Goal: Information Seeking & Learning: Learn about a topic

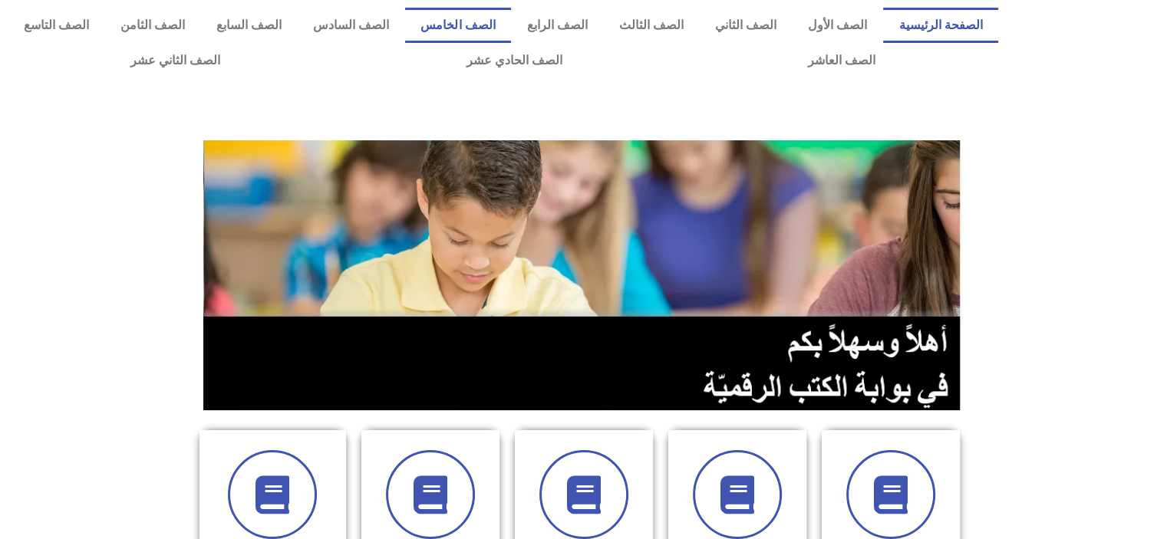
click at [511, 25] on link "الصف الخامس" at bounding box center [458, 25] width 106 height 35
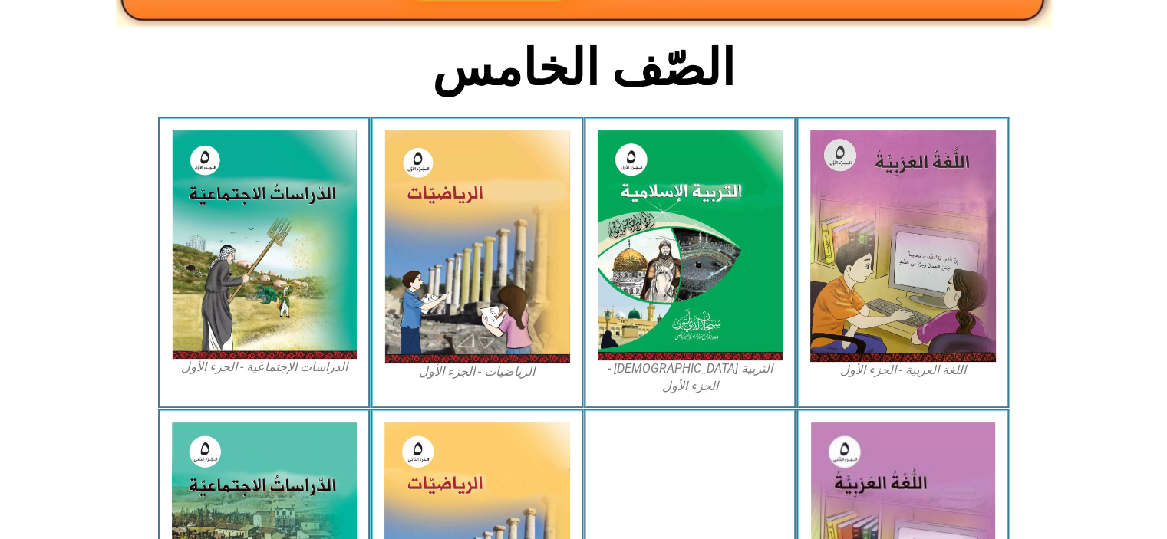
scroll to position [377, 0]
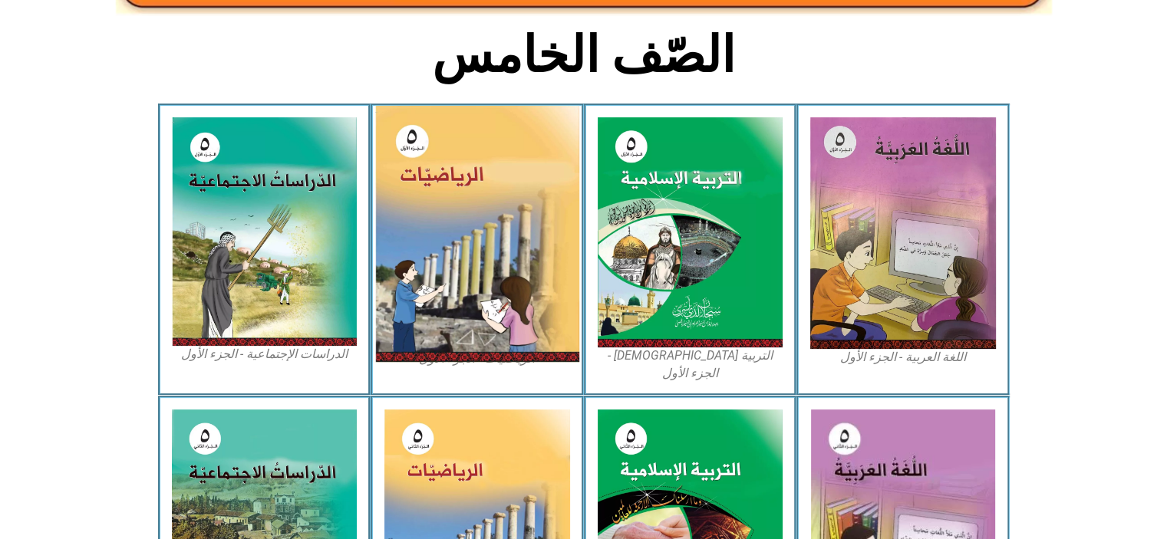
click at [515, 279] on img at bounding box center [477, 234] width 204 height 256
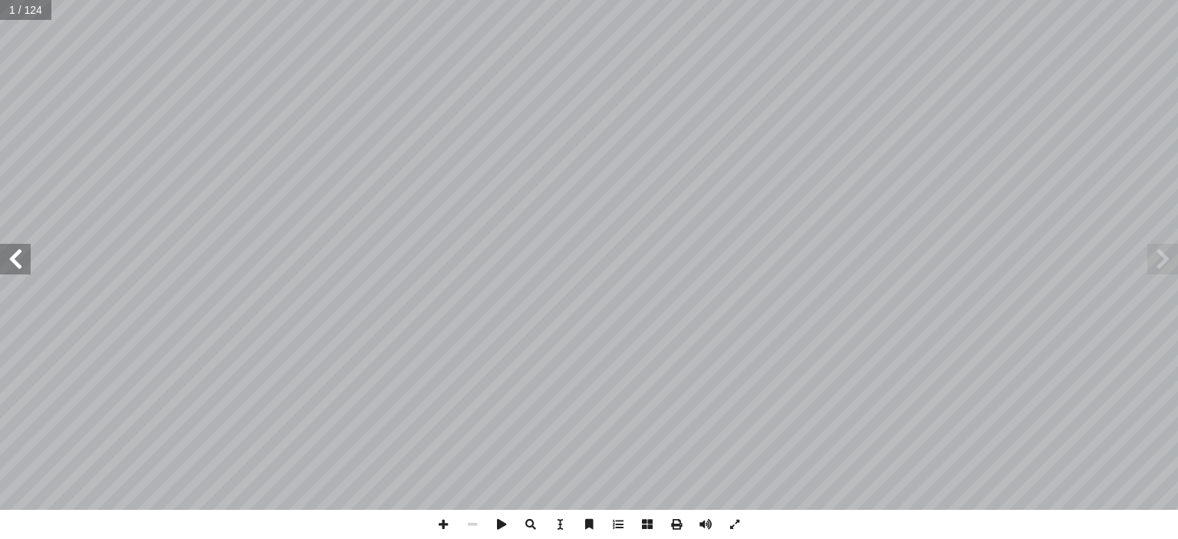
click at [21, 262] on span at bounding box center [15, 259] width 31 height 31
click at [15, 265] on span at bounding box center [15, 259] width 31 height 31
click at [15, 260] on span at bounding box center [15, 259] width 31 height 31
click at [18, 250] on span at bounding box center [15, 259] width 31 height 31
click at [21, 260] on span at bounding box center [15, 259] width 31 height 31
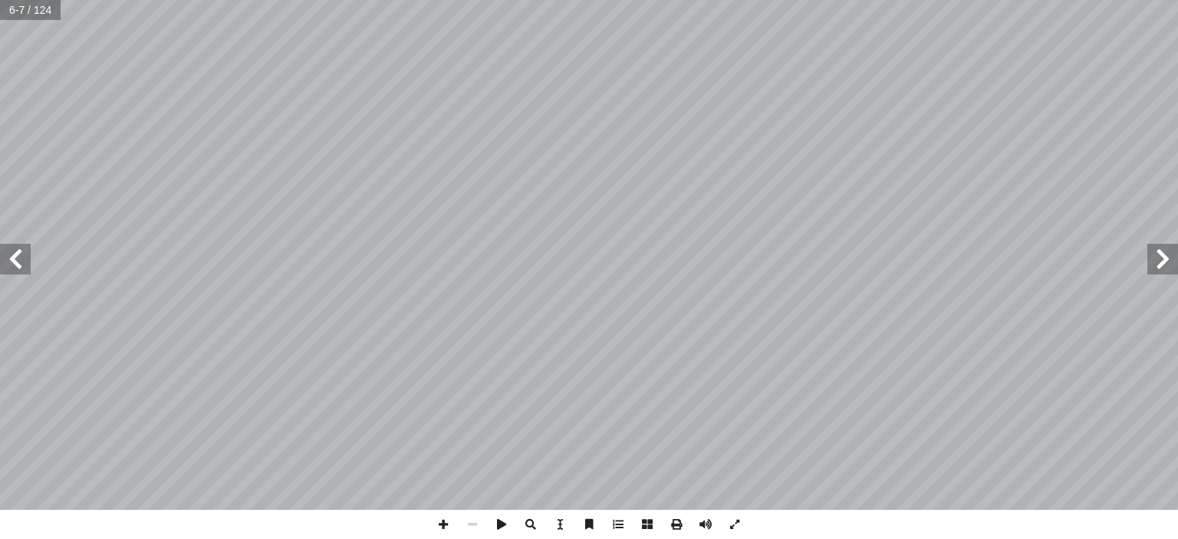
click at [17, 260] on span at bounding box center [15, 259] width 31 height 31
click at [21, 255] on span at bounding box center [15, 259] width 31 height 31
click at [15, 265] on span at bounding box center [15, 259] width 31 height 31
click at [18, 265] on span at bounding box center [15, 259] width 31 height 31
click at [15, 265] on span at bounding box center [15, 259] width 31 height 31
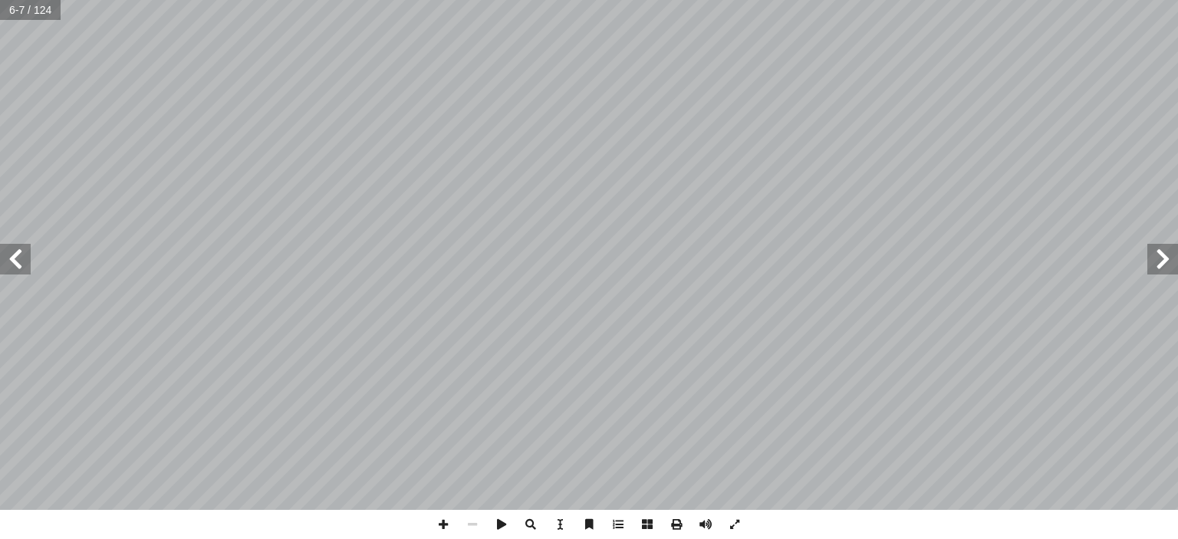
click at [17, 258] on span at bounding box center [15, 259] width 31 height 31
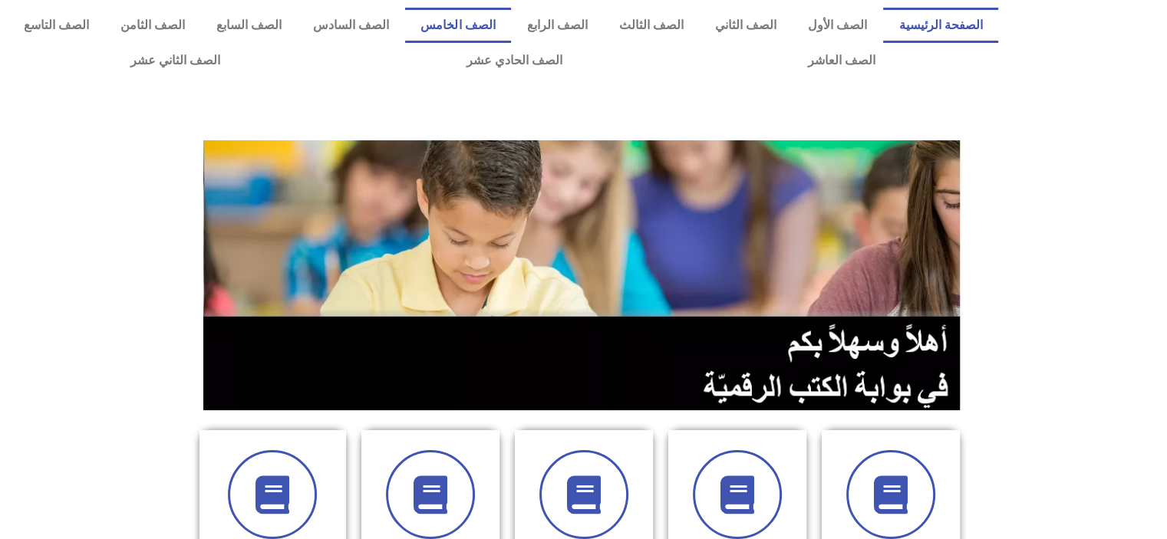
click at [511, 25] on link "الصف الخامس" at bounding box center [458, 25] width 106 height 35
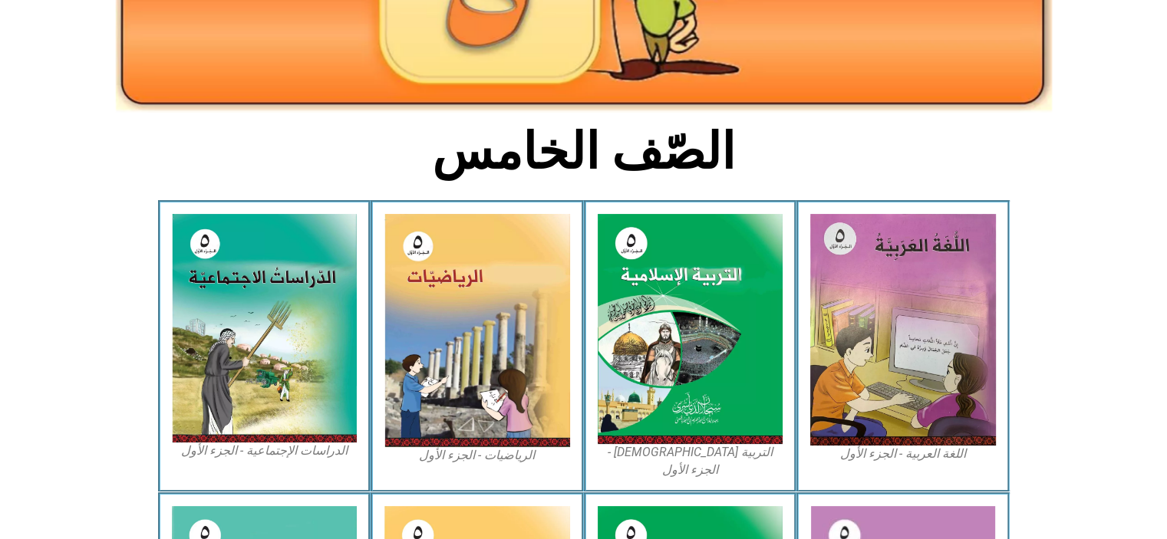
scroll to position [377, 0]
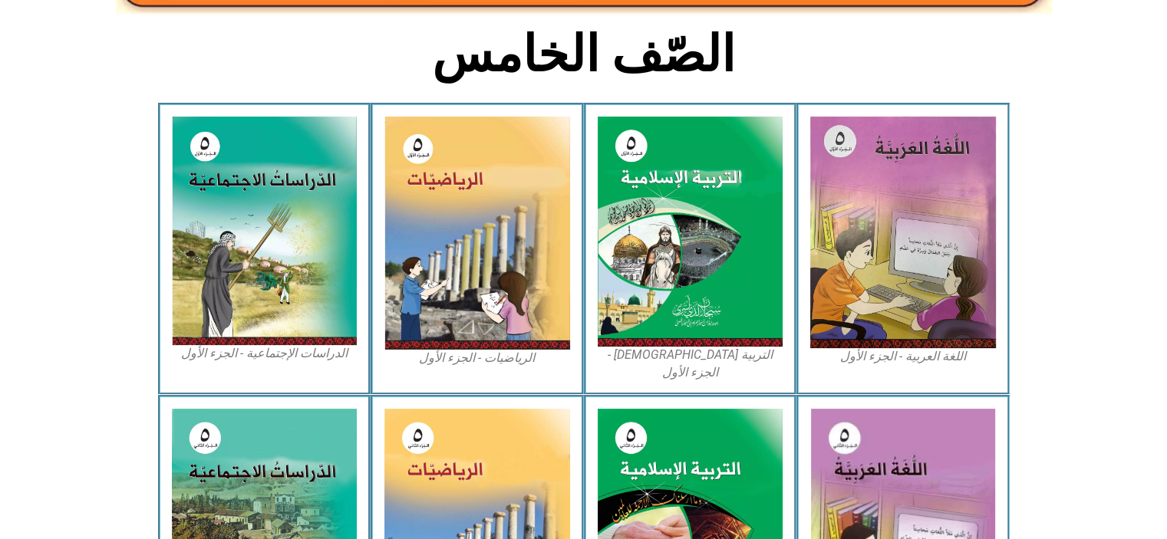
click at [511, 307] on img at bounding box center [477, 233] width 186 height 233
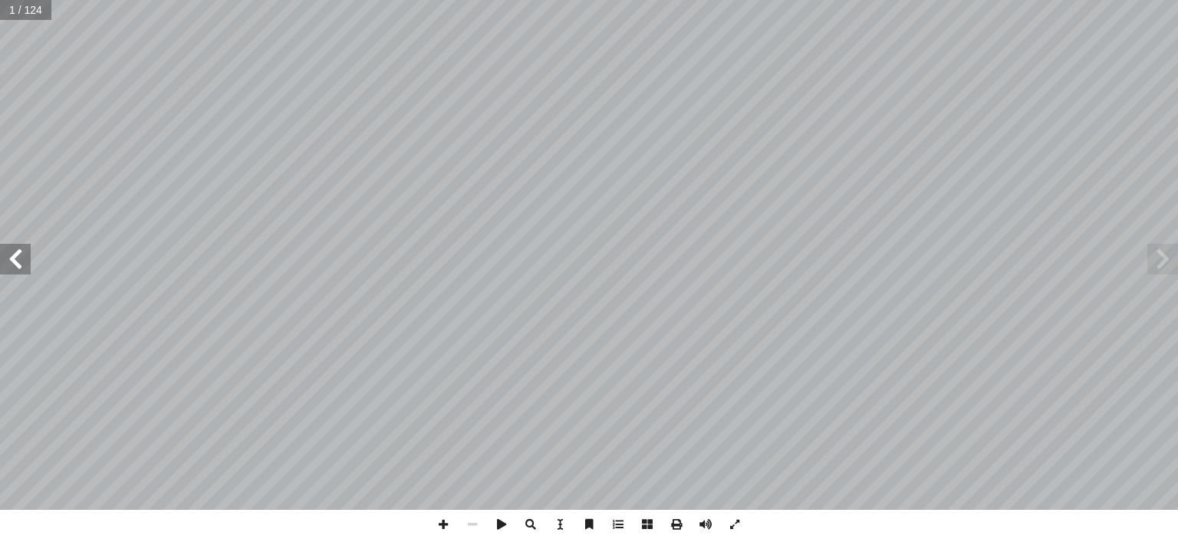
click at [18, 253] on span at bounding box center [15, 259] width 31 height 31
click at [15, 260] on span at bounding box center [15, 259] width 31 height 31
click at [17, 262] on span at bounding box center [15, 259] width 31 height 31
click at [19, 260] on span at bounding box center [15, 259] width 31 height 31
click at [20, 260] on span at bounding box center [15, 259] width 31 height 31
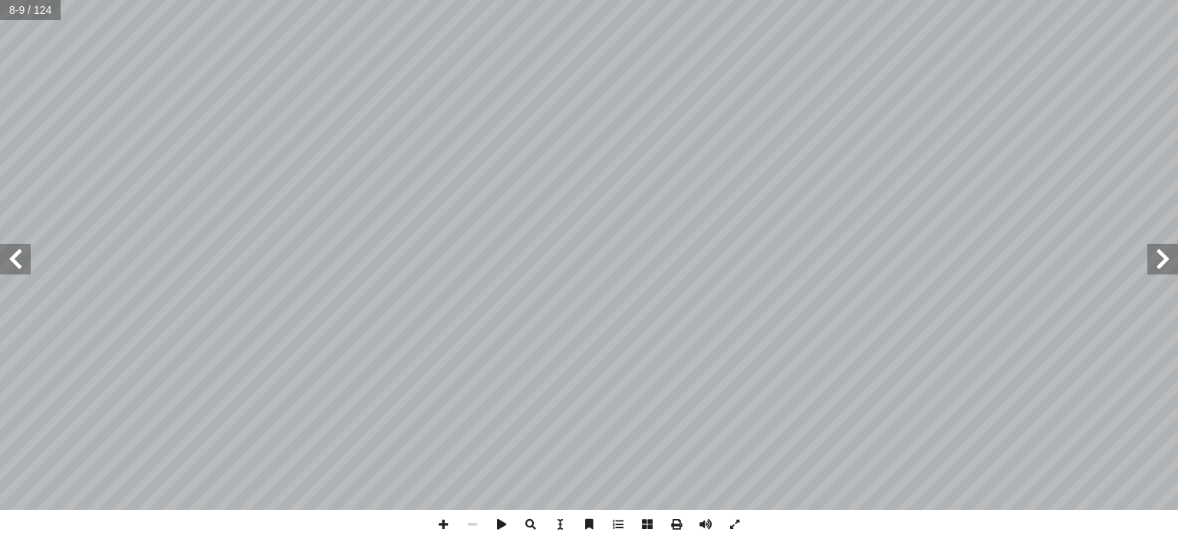
click at [15, 262] on span at bounding box center [15, 259] width 31 height 31
click at [21, 260] on span at bounding box center [15, 259] width 31 height 31
click at [15, 265] on span at bounding box center [15, 259] width 31 height 31
click at [18, 265] on span at bounding box center [15, 259] width 31 height 31
click at [15, 260] on span at bounding box center [15, 259] width 31 height 31
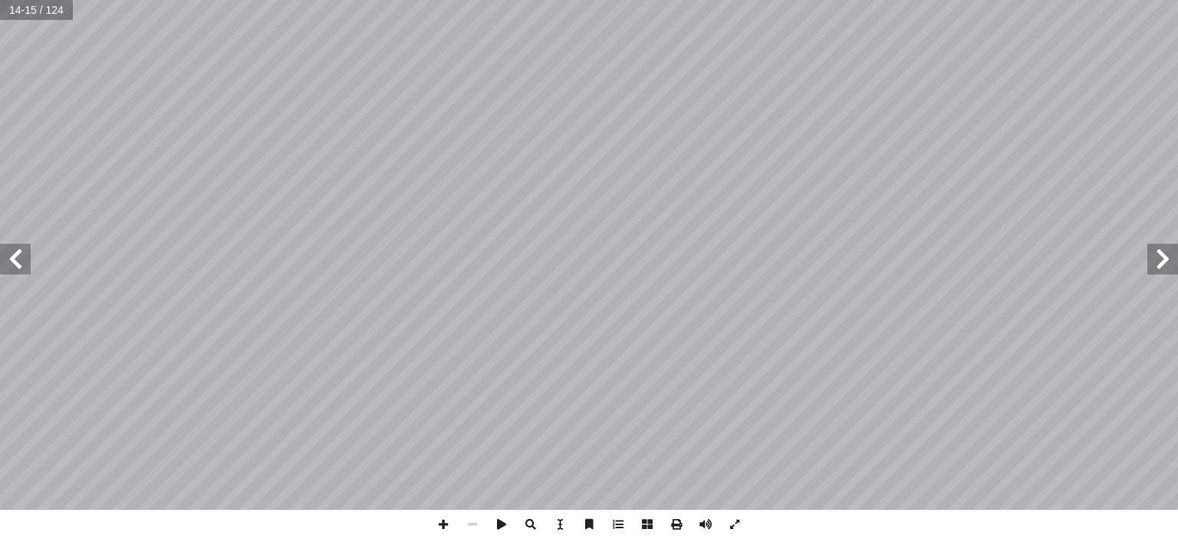
click at [15, 258] on span at bounding box center [15, 259] width 31 height 31
click at [15, 262] on span at bounding box center [15, 259] width 31 height 31
click at [21, 267] on span at bounding box center [15, 259] width 31 height 31
click at [10, 260] on span at bounding box center [15, 259] width 31 height 31
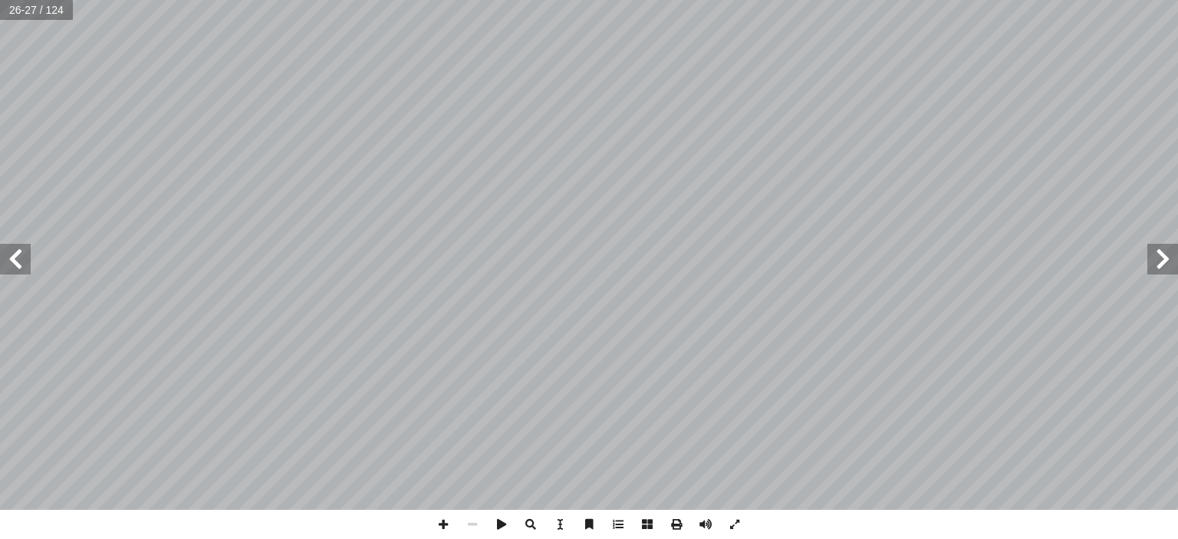
click at [15, 265] on span at bounding box center [15, 259] width 31 height 31
click at [19, 260] on span at bounding box center [15, 259] width 31 height 31
click at [17, 262] on span at bounding box center [15, 259] width 31 height 31
click at [20, 260] on span at bounding box center [15, 259] width 31 height 31
click at [1147, 267] on span at bounding box center [1162, 259] width 31 height 31
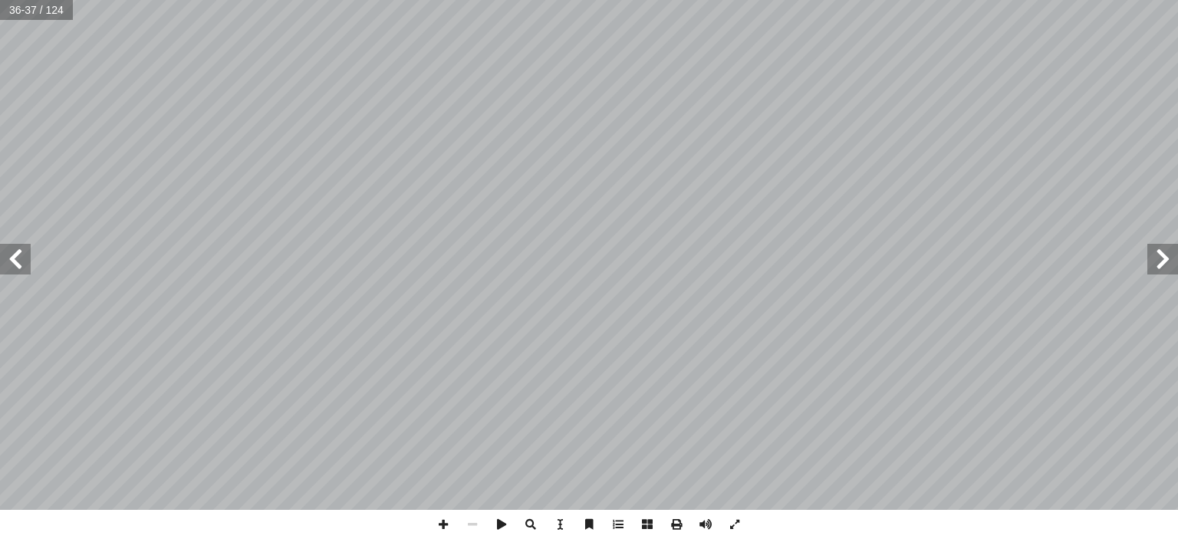
click at [1153, 258] on span at bounding box center [1162, 259] width 31 height 31
click at [14, 264] on span at bounding box center [15, 259] width 31 height 31
